Goal: Task Accomplishment & Management: Manage account settings

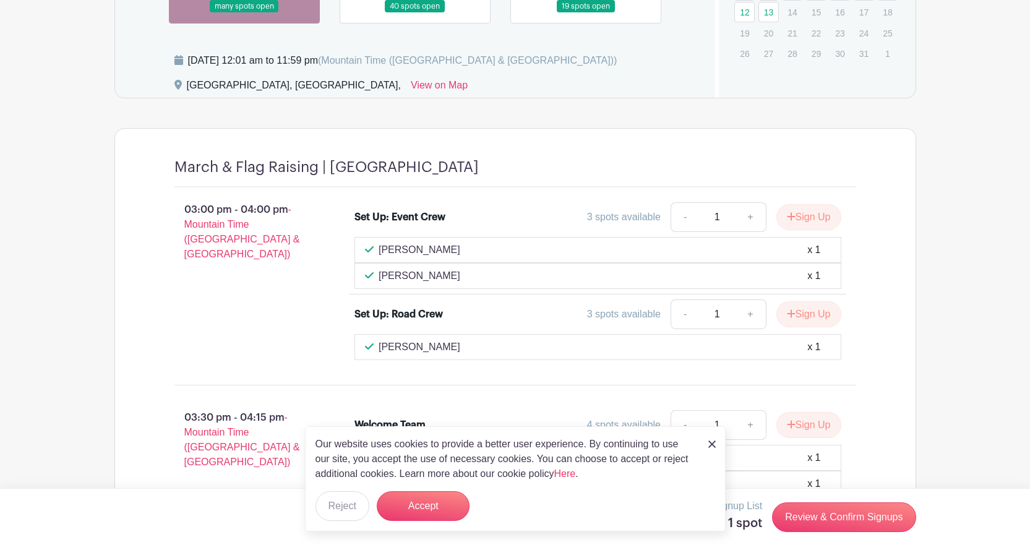
scroll to position [742, 0]
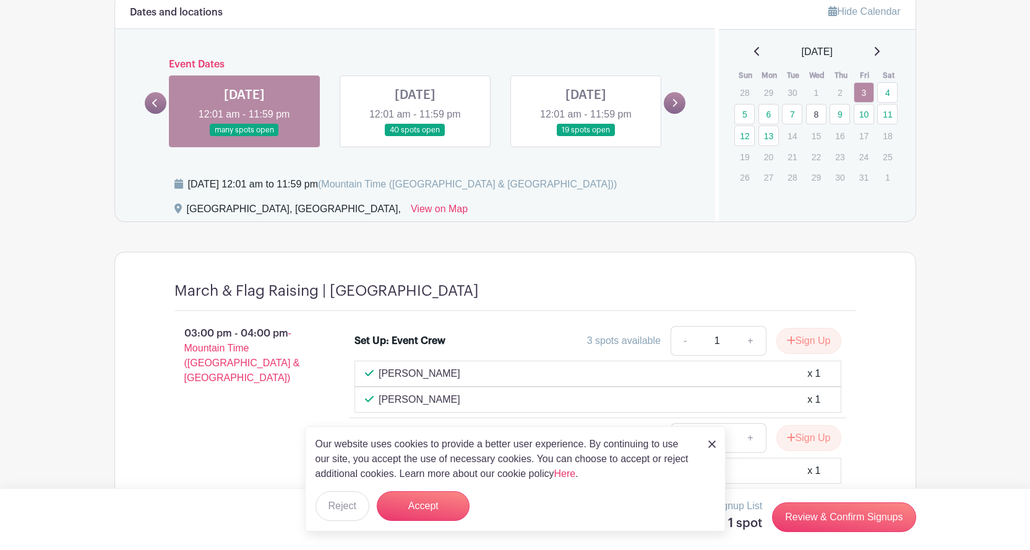
click at [415, 137] on link at bounding box center [415, 137] width 0 height 0
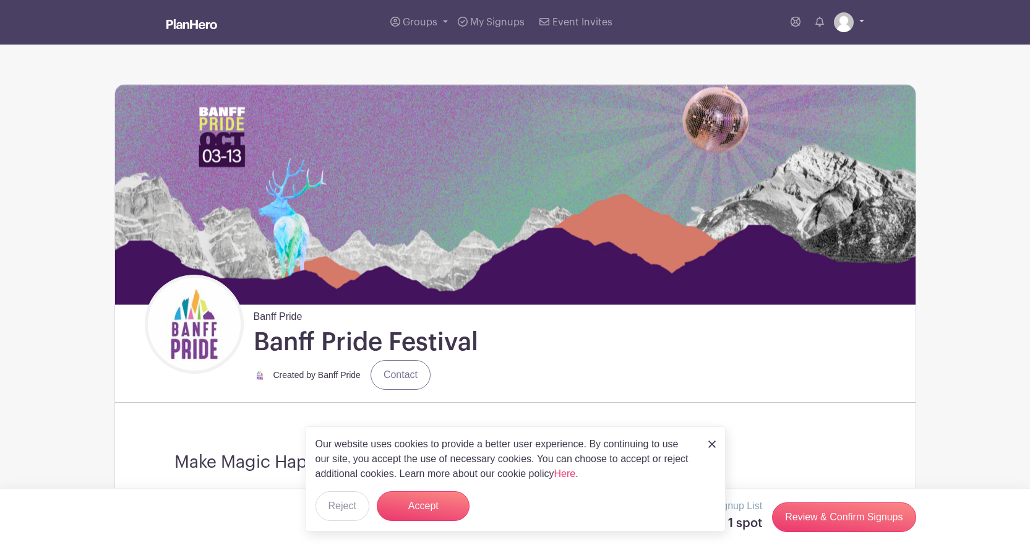
click at [837, 15] on img at bounding box center [844, 22] width 20 height 20
click at [819, 46] on link "My account" at bounding box center [815, 51] width 98 height 20
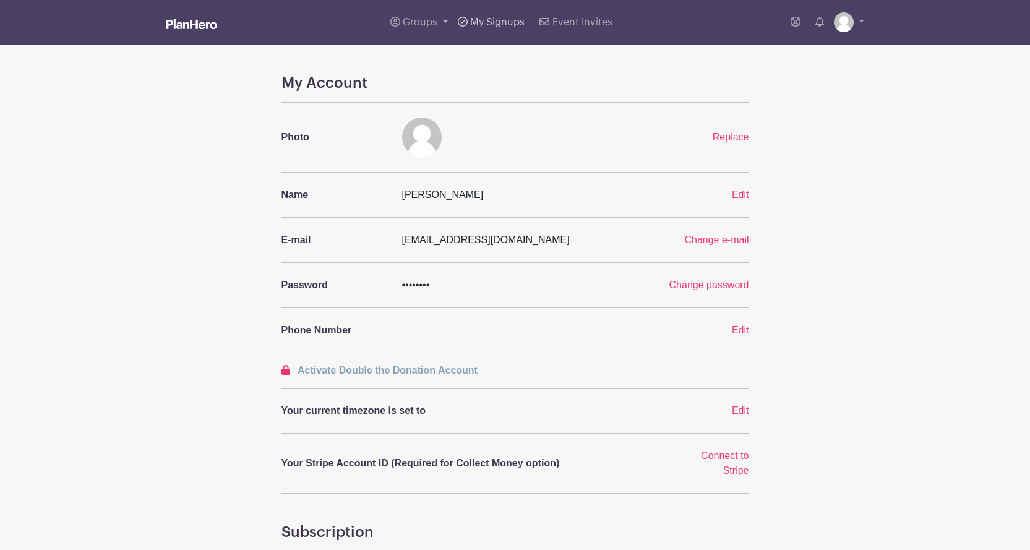
click at [475, 35] on link "My Signups" at bounding box center [491, 22] width 77 height 45
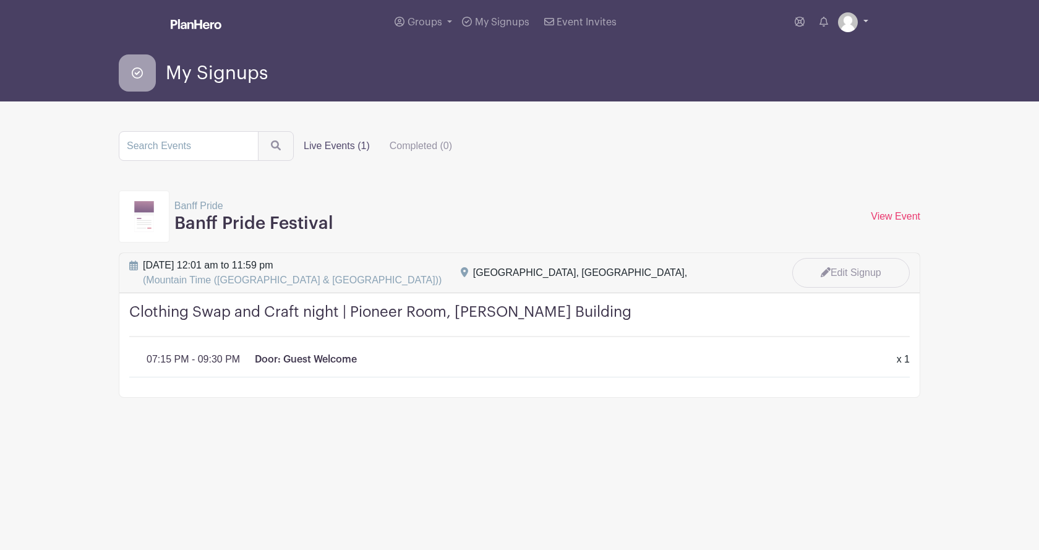
click at [839, 20] on img at bounding box center [848, 22] width 20 height 20
